Goal: Task Accomplishment & Management: Use online tool/utility

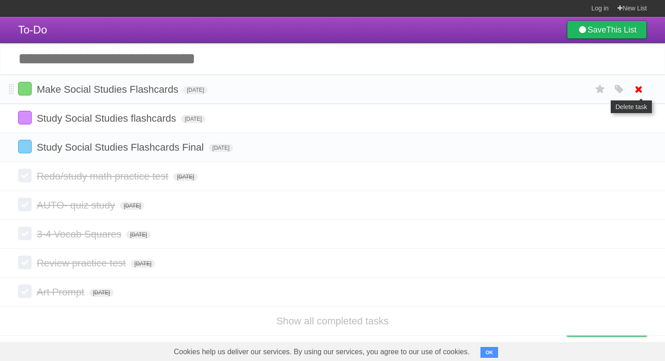
click at [637, 90] on icon at bounding box center [638, 89] width 13 height 15
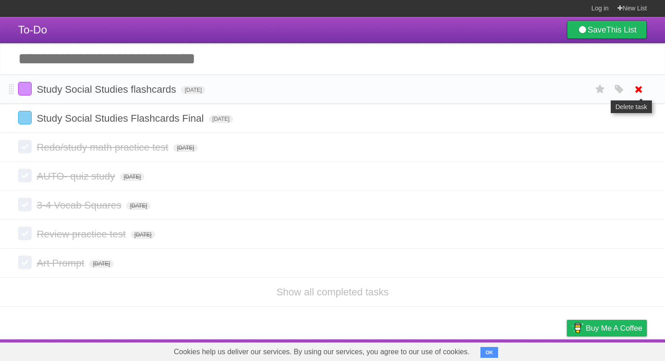
click at [638, 92] on icon at bounding box center [638, 89] width 13 height 15
click at [641, 90] on icon at bounding box center [638, 89] width 13 height 15
click at [633, 118] on icon at bounding box center [638, 118] width 13 height 15
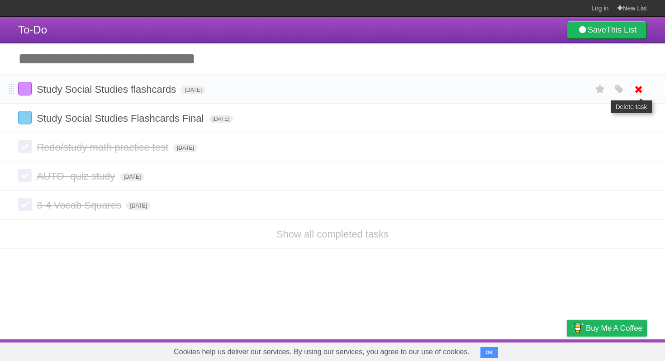
click at [636, 93] on icon at bounding box center [638, 89] width 13 height 15
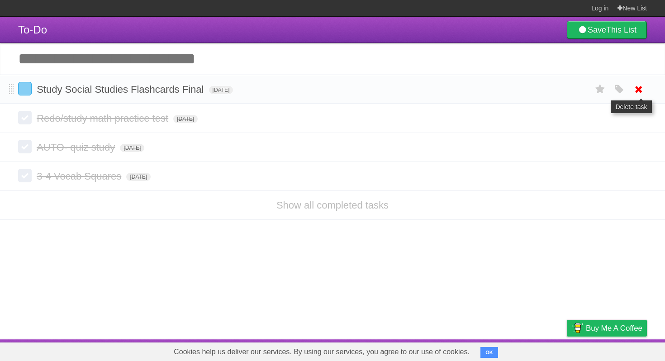
click at [641, 91] on icon at bounding box center [638, 89] width 13 height 15
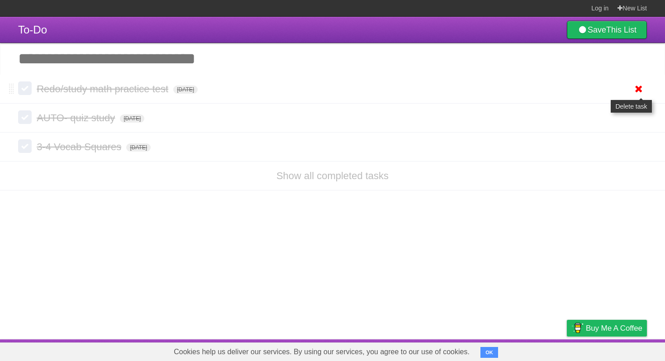
click at [638, 95] on icon at bounding box center [638, 88] width 13 height 15
click at [275, 47] on input "Add another task" at bounding box center [332, 59] width 665 height 32
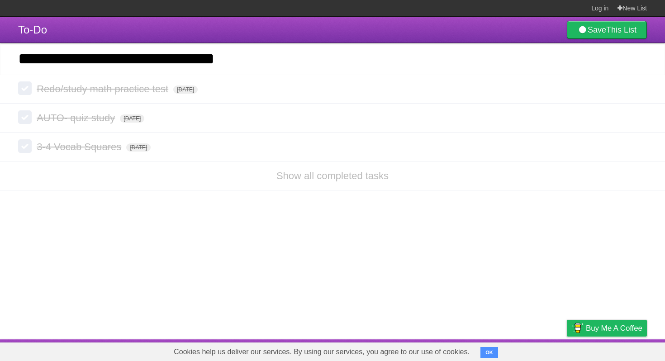
type input "**********"
click input "*********" at bounding box center [0, 0] width 0 height 0
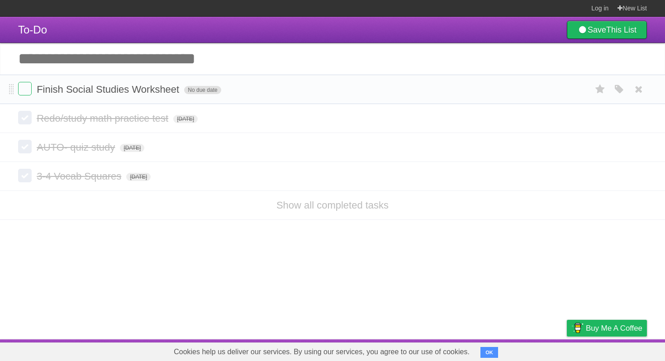
click at [191, 90] on span "No due date" at bounding box center [202, 90] width 37 height 8
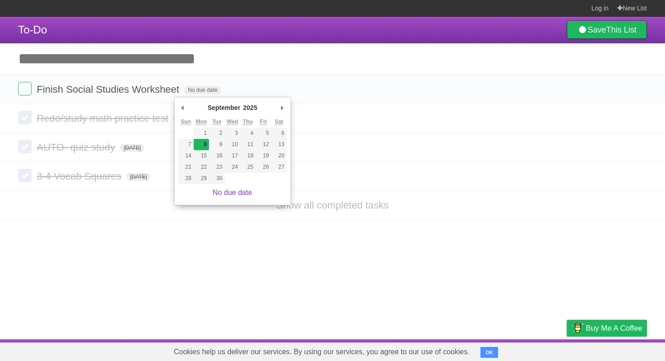
type span "[DATE]"
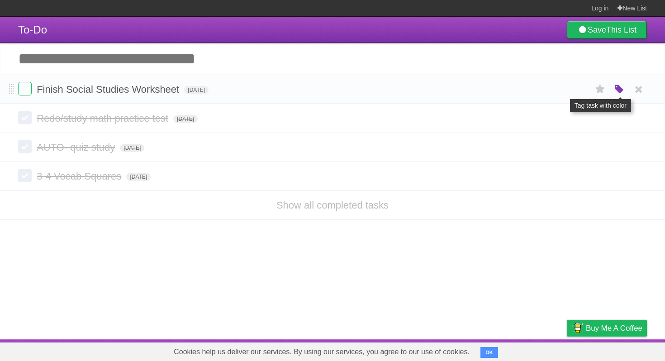
click at [616, 92] on icon "button" at bounding box center [619, 90] width 13 height 12
click at [554, 91] on label "Green" at bounding box center [555, 89] width 10 height 10
